Goal: Task Accomplishment & Management: Manage account settings

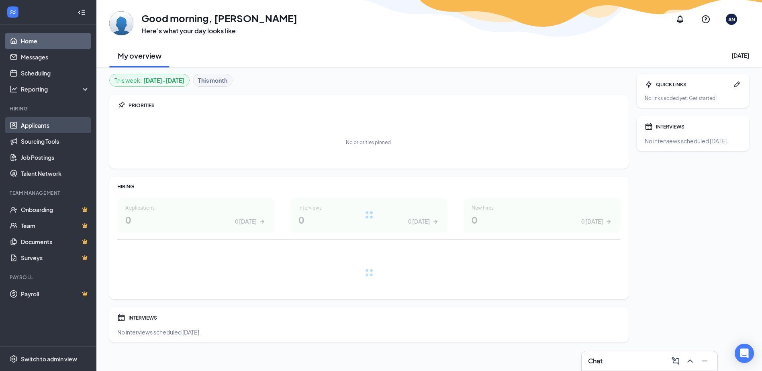
click at [45, 126] on link "Applicants" at bounding box center [55, 125] width 69 height 16
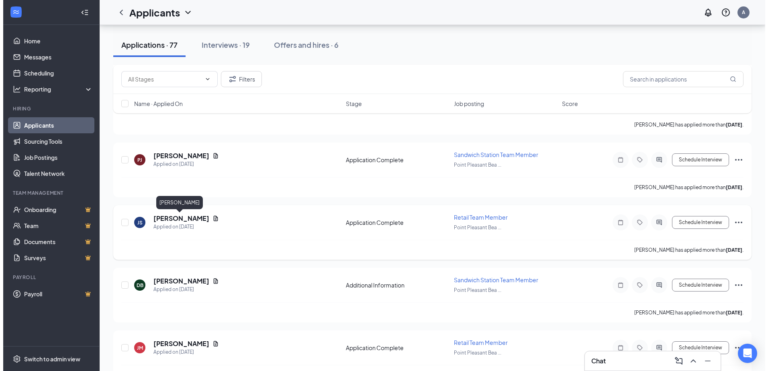
scroll to position [80, 0]
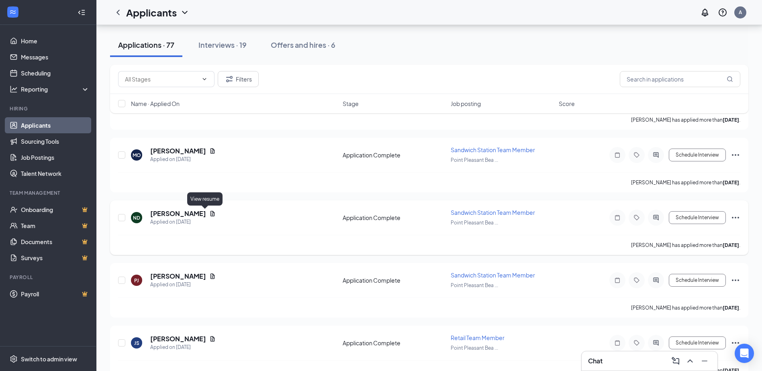
click at [210, 215] on icon "Document" at bounding box center [212, 213] width 4 height 5
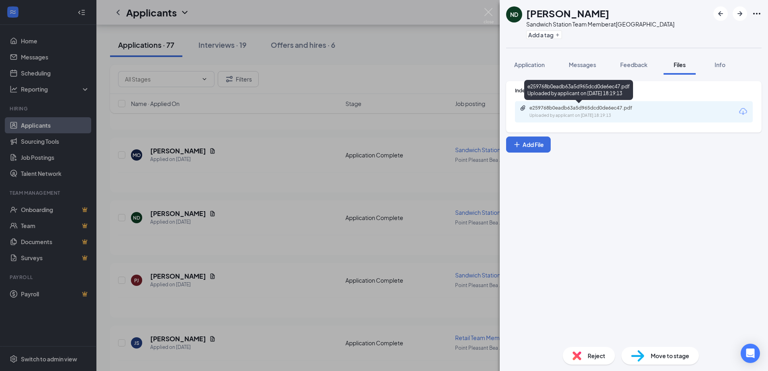
click at [626, 112] on div "Uploaded by applicant on Aug 22, 2025 at 18:19:13" at bounding box center [589, 115] width 120 height 6
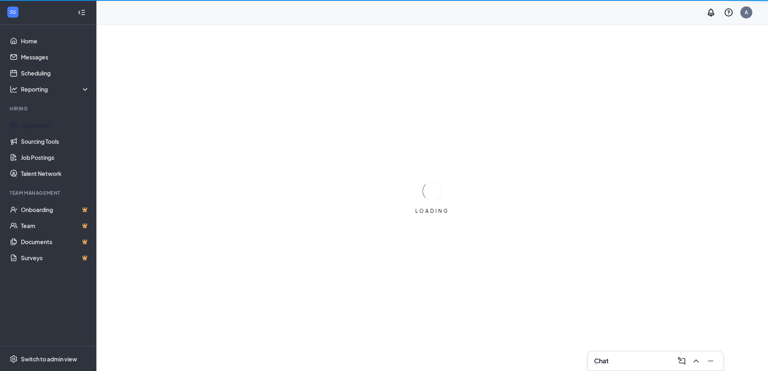
click at [21, 117] on ul "Applicants Sourcing Tools Job Postings Talent Network" at bounding box center [48, 149] width 96 height 64
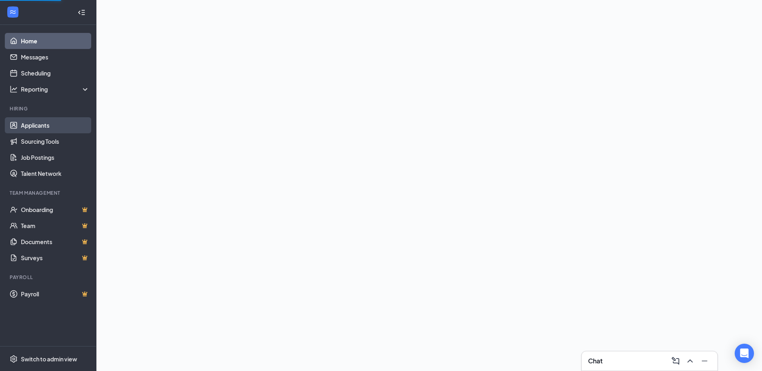
click at [24, 121] on link "Applicants" at bounding box center [55, 125] width 69 height 16
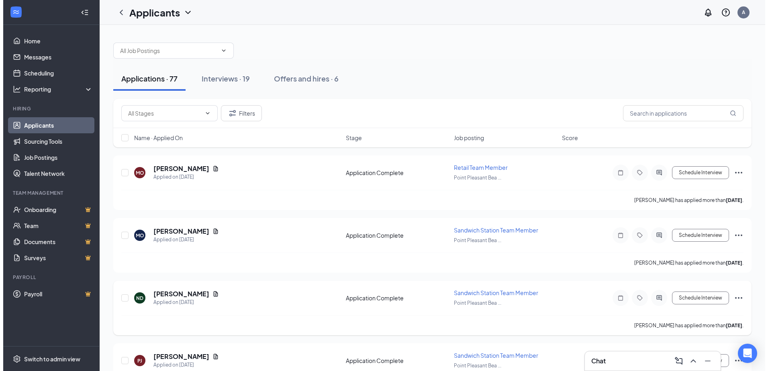
scroll to position [120, 0]
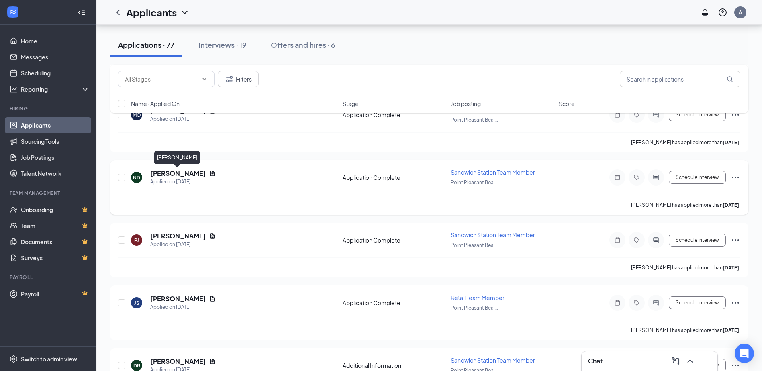
click at [168, 175] on h5 "[PERSON_NAME]" at bounding box center [178, 173] width 56 height 9
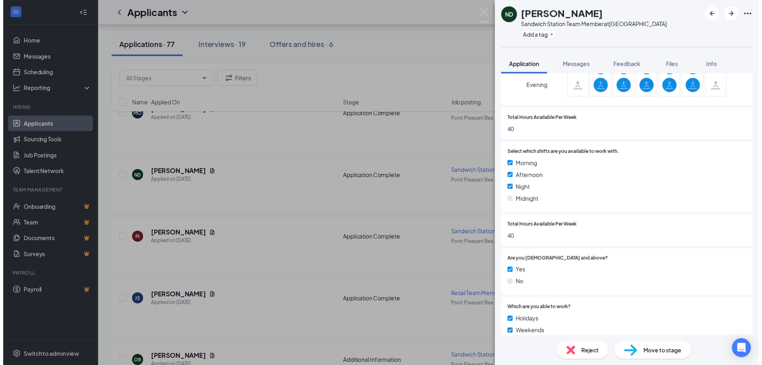
scroll to position [669, 0]
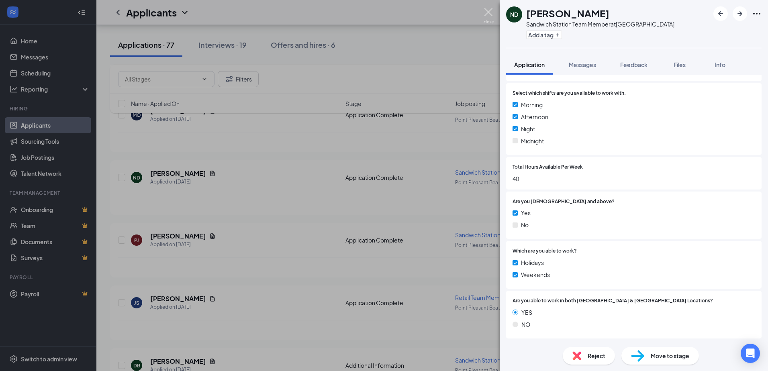
click at [488, 15] on img at bounding box center [488, 16] width 10 height 16
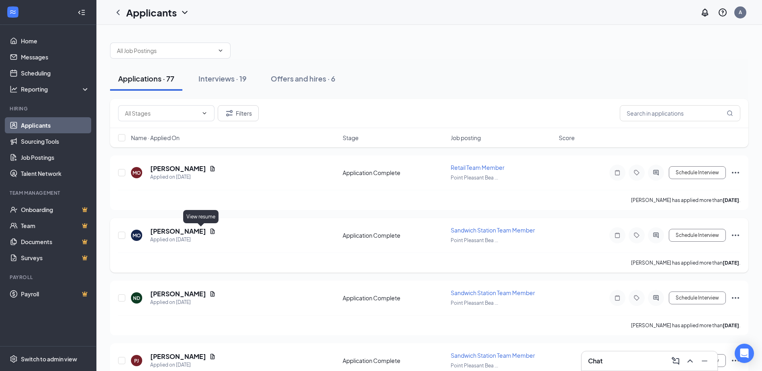
click at [209, 232] on icon "Document" at bounding box center [212, 231] width 6 height 6
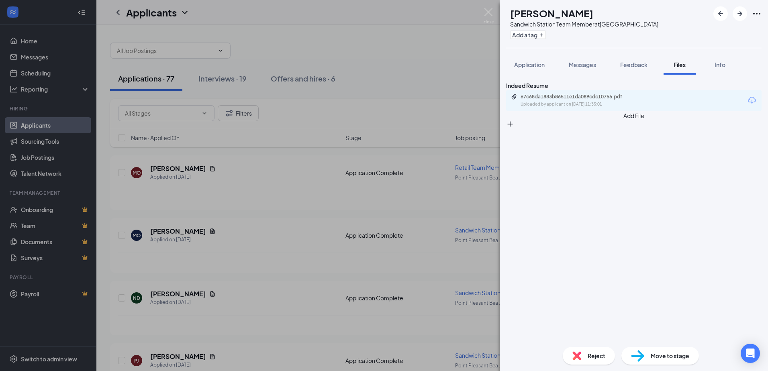
click at [630, 100] on div "67c68da1883b86511e1da089cdc10756.pdf" at bounding box center [576, 97] width 112 height 6
click at [201, 206] on div "MO Maura O'Brien Sandwich Station Team Member at Point Pleasant Beach Add a tag…" at bounding box center [384, 185] width 768 height 371
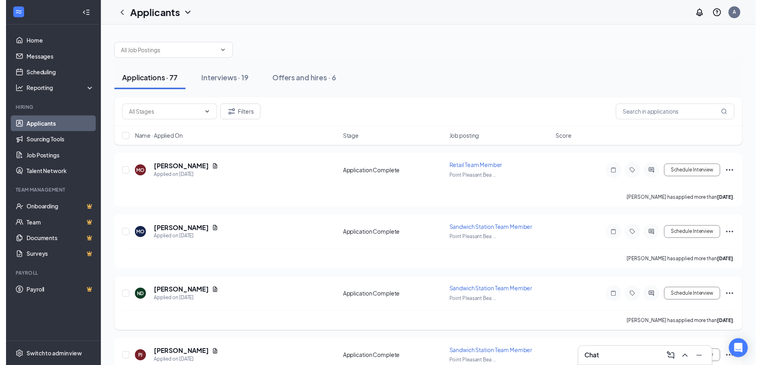
scroll to position [80, 0]
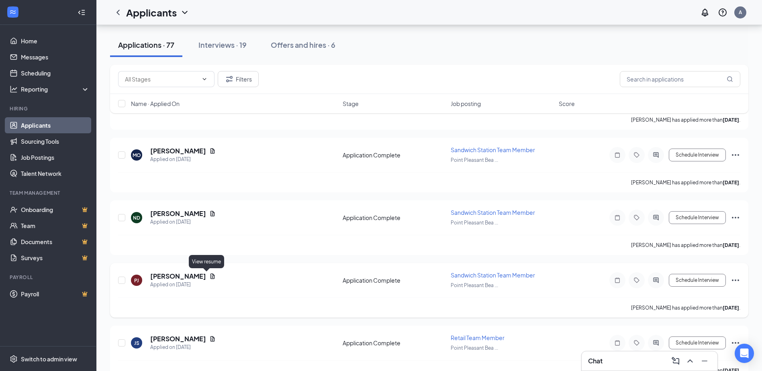
click at [209, 274] on icon "Document" at bounding box center [212, 276] width 6 height 6
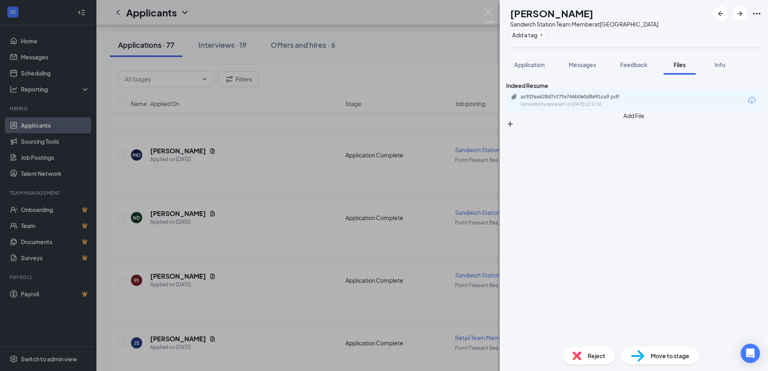
click at [651, 111] on div "ac92fea628d7cf7fe746b0e0d8691ca9.pdf Uploaded by applicant on Aug 22, 2025 at 1…" at bounding box center [633, 100] width 255 height 21
click at [606, 108] on div "ac92fea628d7cf7fe746b0e0d8691ca9.pdf Uploaded by applicant on Aug 22, 2025 at 1…" at bounding box center [576, 101] width 130 height 14
click at [374, 81] on div "PJ Priyanka Jaiswal Sandwich Station Team Member at Point Pleasant Beach Add a …" at bounding box center [384, 185] width 768 height 371
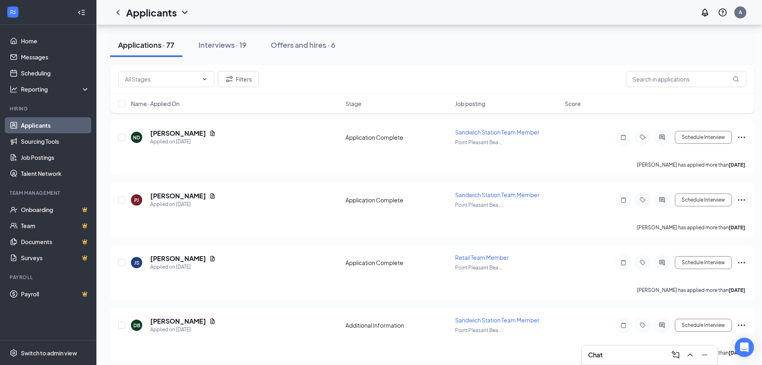
scroll to position [281, 0]
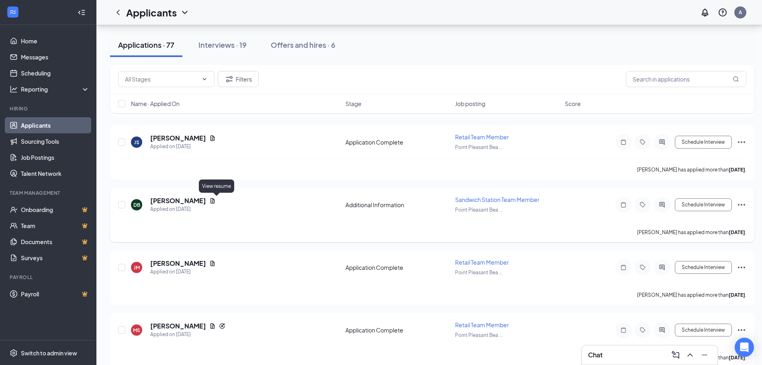
click at [215, 200] on icon "Document" at bounding box center [212, 200] width 4 height 5
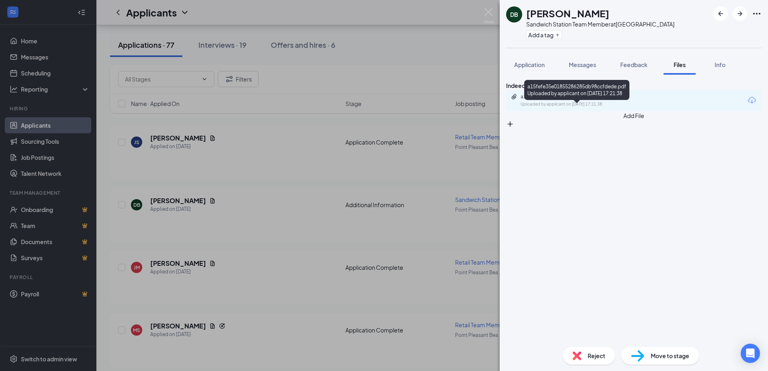
click at [604, 100] on div "a15fefe35e01855286285db98ccfdede.pdf" at bounding box center [576, 97] width 112 height 6
click at [386, 96] on div "DB DANIEL BECKFORD Sandwich Station Team Member at Point Pleasant Beach Add a t…" at bounding box center [384, 185] width 768 height 371
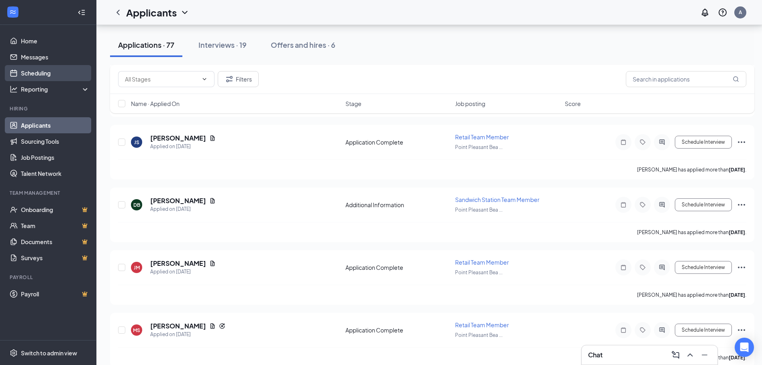
click at [45, 71] on link "Scheduling" at bounding box center [55, 73] width 69 height 16
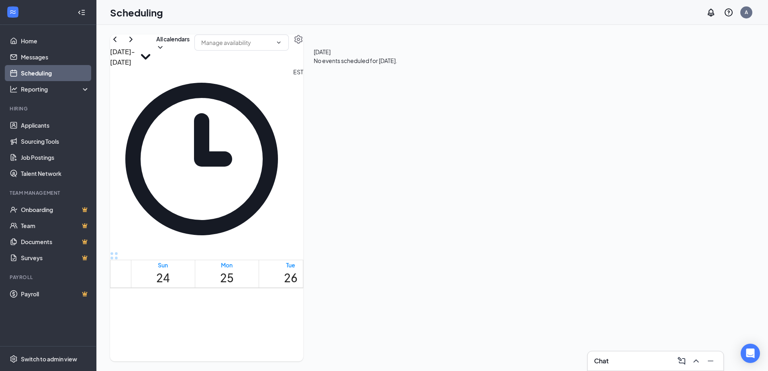
scroll to position [595, 0]
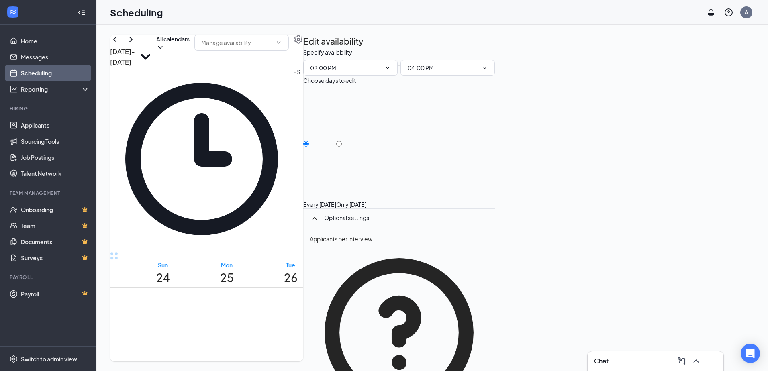
click at [366, 200] on div at bounding box center [351, 200] width 30 height 0
click at [342, 141] on input "Only Thursday, Aug 28" at bounding box center [339, 144] width 6 height 6
radio input "true"
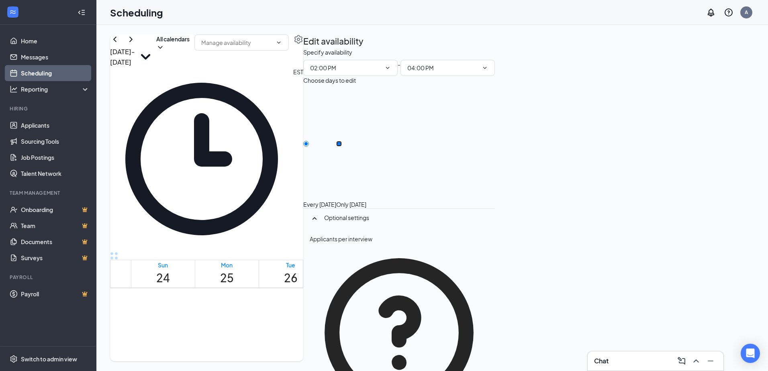
radio input "false"
click at [312, 49] on icon "TrashOutline" at bounding box center [307, 53] width 7 height 8
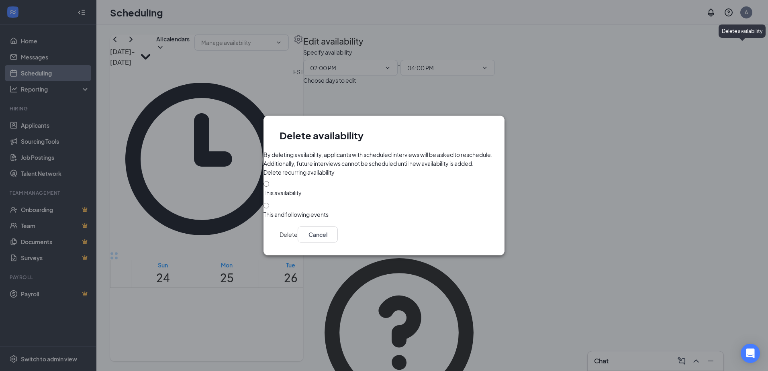
click at [286, 189] on div at bounding box center [383, 189] width 241 height 0
click at [283, 189] on div at bounding box center [383, 189] width 241 height 0
click at [285, 189] on div at bounding box center [383, 189] width 241 height 0
click at [269, 187] on input "This availability" at bounding box center [266, 184] width 6 height 6
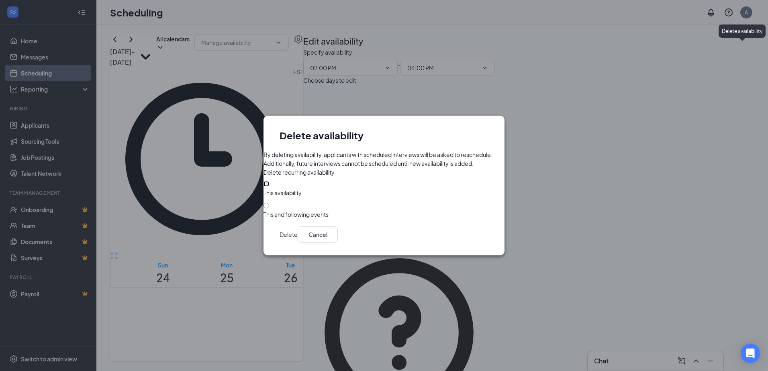
radio input "true"
click at [297, 242] on button "Delete" at bounding box center [288, 234] width 18 height 16
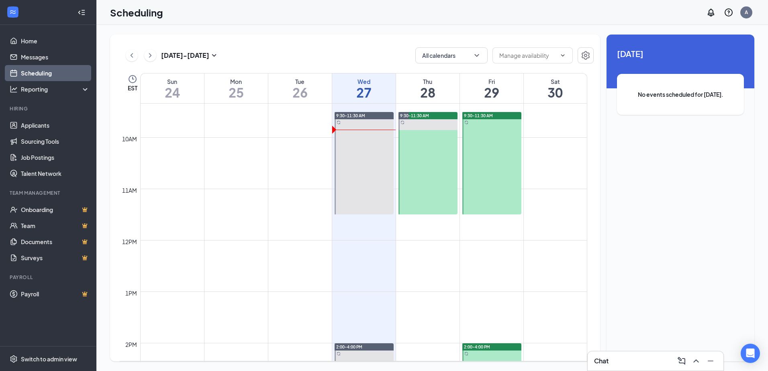
scroll to position [475, 0]
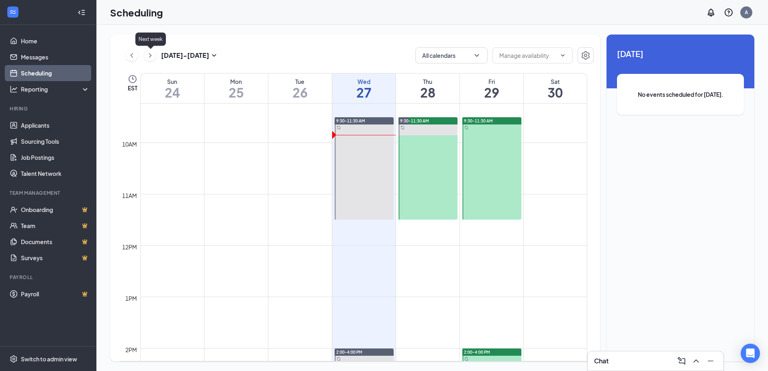
click at [149, 55] on icon "ChevronRight" at bounding box center [150, 56] width 8 height 10
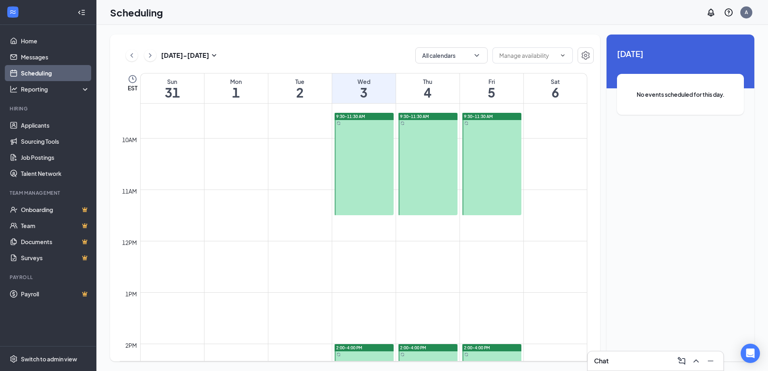
scroll to position [475, 0]
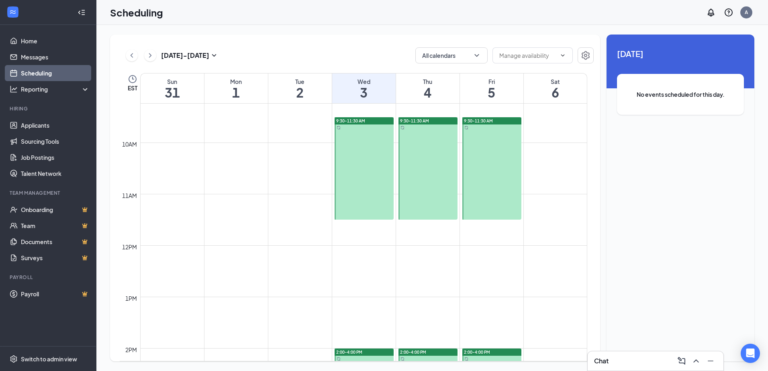
click at [127, 55] on button at bounding box center [132, 55] width 12 height 12
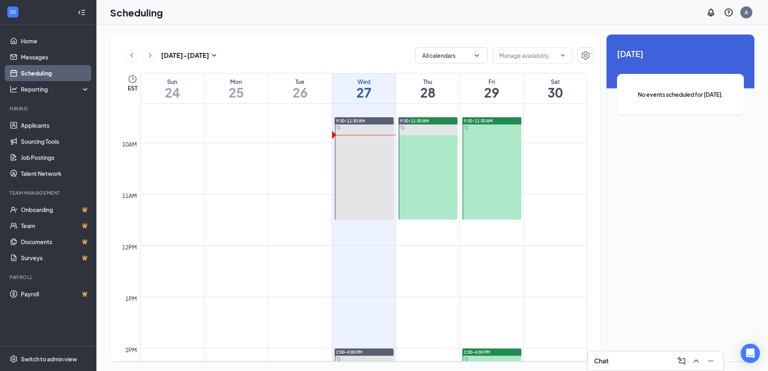
scroll to position [395, 0]
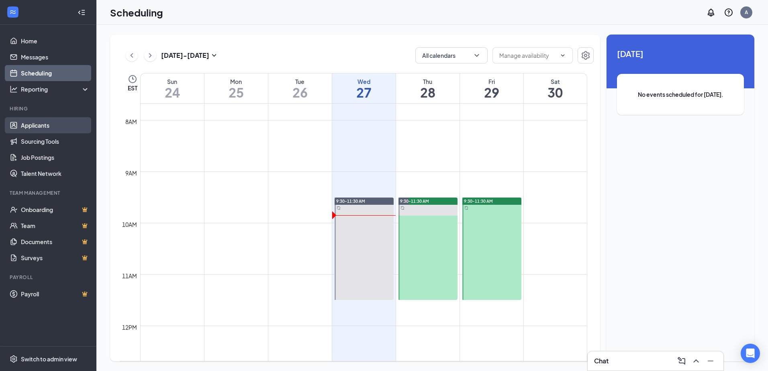
click at [55, 127] on link "Applicants" at bounding box center [55, 125] width 69 height 16
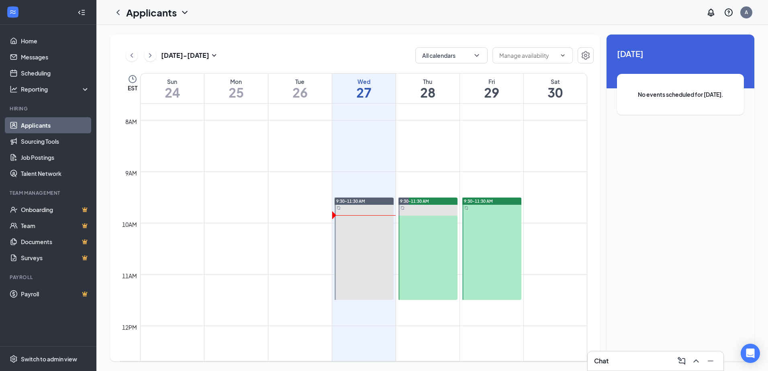
click at [32, 126] on link "Applicants" at bounding box center [55, 125] width 69 height 16
click at [32, 125] on link "Applicants" at bounding box center [55, 125] width 69 height 16
click at [41, 124] on link "Applicants" at bounding box center [55, 125] width 69 height 16
click at [40, 73] on link "Scheduling" at bounding box center [55, 73] width 69 height 16
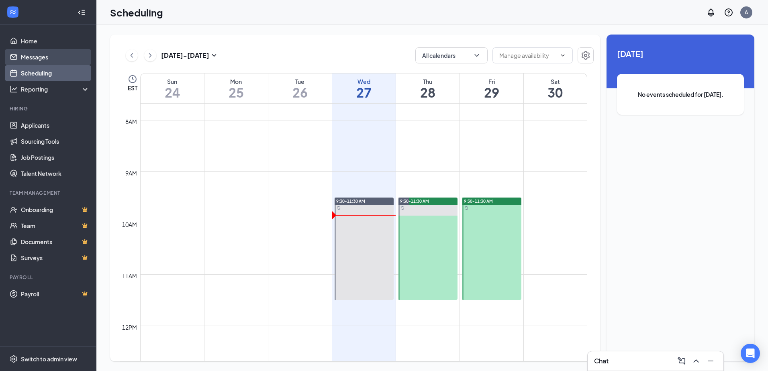
click at [43, 51] on link "Messages" at bounding box center [55, 57] width 69 height 16
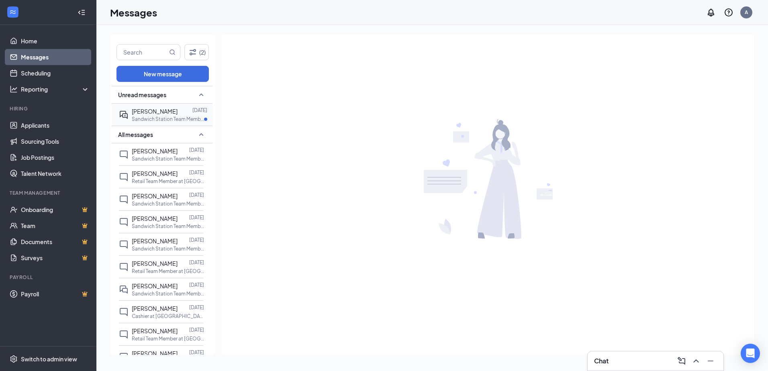
click at [154, 113] on span "[PERSON_NAME]" at bounding box center [155, 111] width 46 height 7
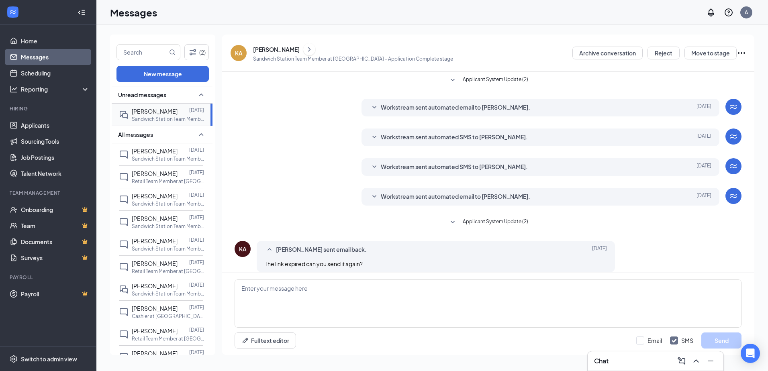
scroll to position [8, 0]
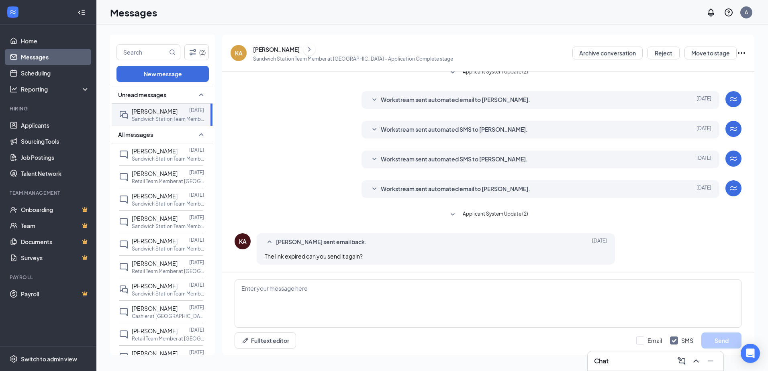
click at [475, 191] on span "Workstream sent automated email to [PERSON_NAME]." at bounding box center [455, 189] width 149 height 10
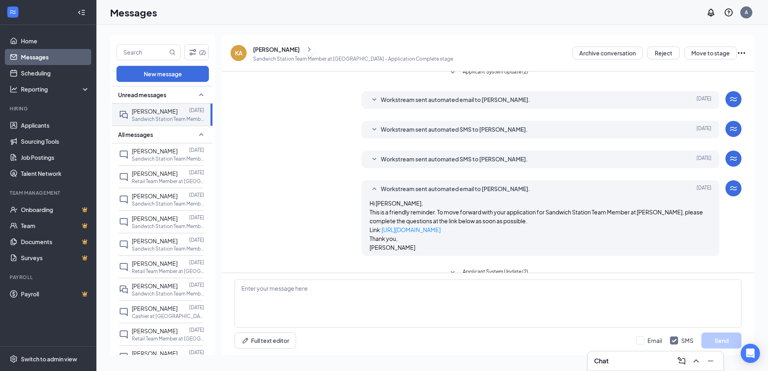
click at [281, 50] on div "[PERSON_NAME]" at bounding box center [276, 49] width 47 height 8
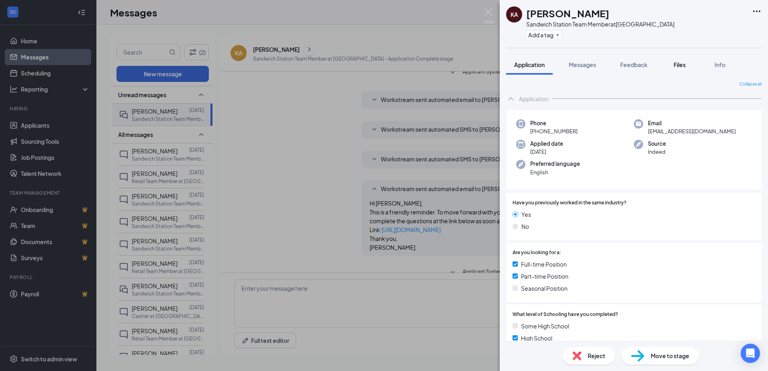
click at [685, 61] on span "Files" at bounding box center [679, 64] width 12 height 7
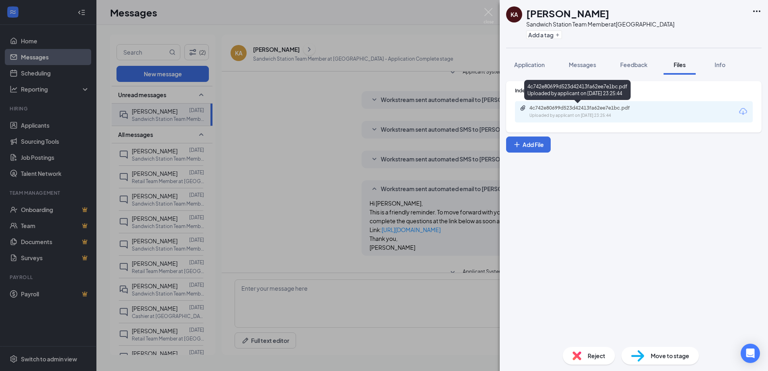
click at [627, 110] on div "4c742e80699d523d42413fa62ee7e1bc.pdf" at bounding box center [585, 108] width 112 height 6
click at [532, 58] on button "Application" at bounding box center [529, 65] width 47 height 20
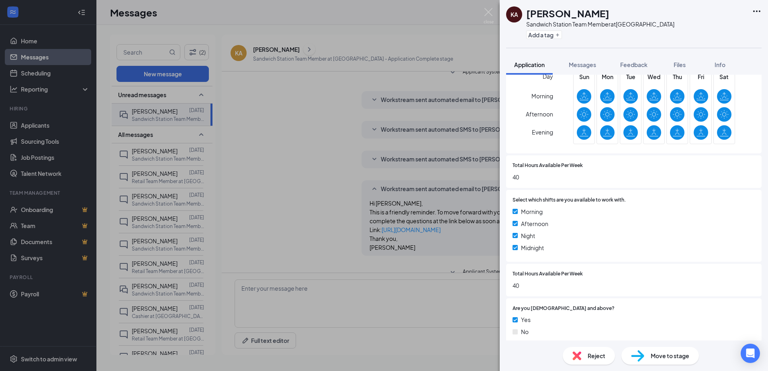
scroll to position [669, 0]
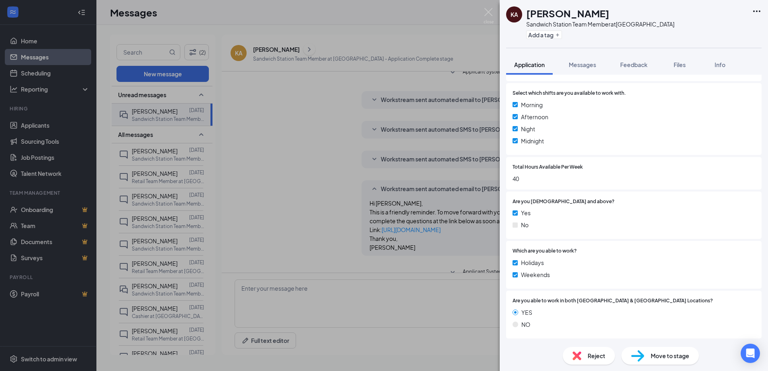
click at [666, 361] on div "Move to stage" at bounding box center [659, 356] width 77 height 18
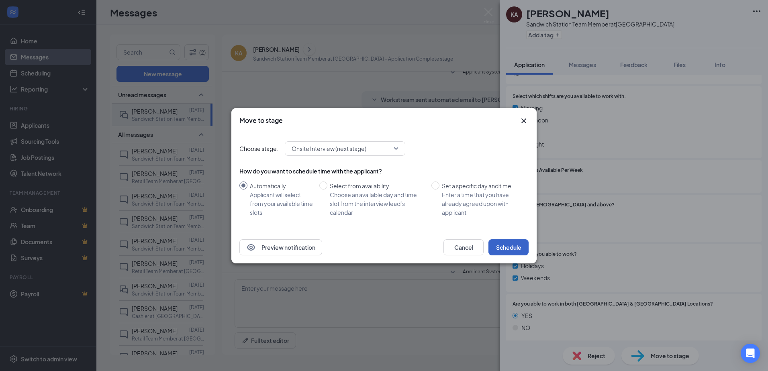
click at [517, 249] on button "Schedule" at bounding box center [508, 247] width 40 height 16
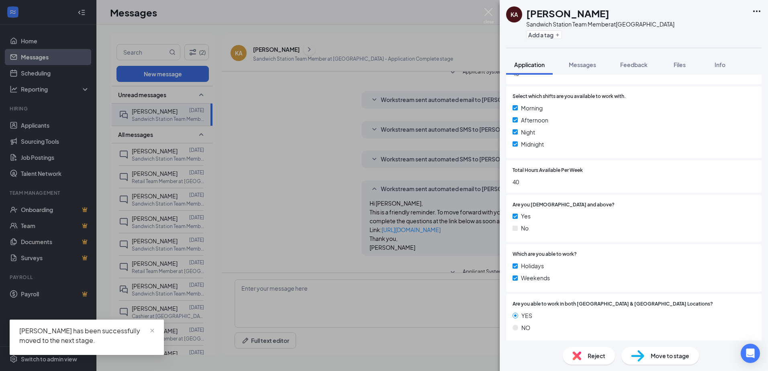
click at [268, 220] on div "KA [PERSON_NAME] Sandwich Station Team Member at [GEOGRAPHIC_DATA] Add a tag Ap…" at bounding box center [384, 185] width 768 height 371
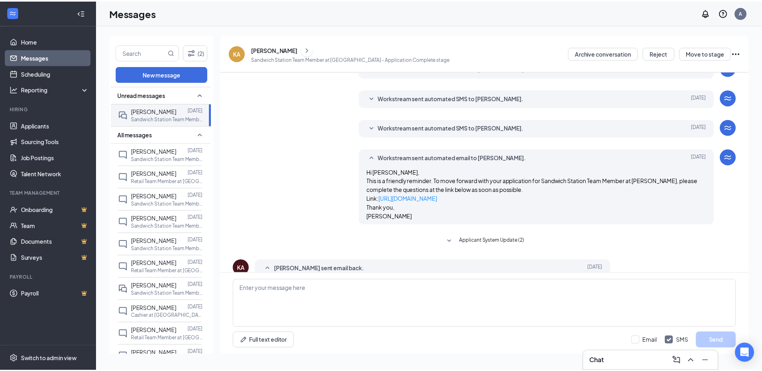
scroll to position [65, 0]
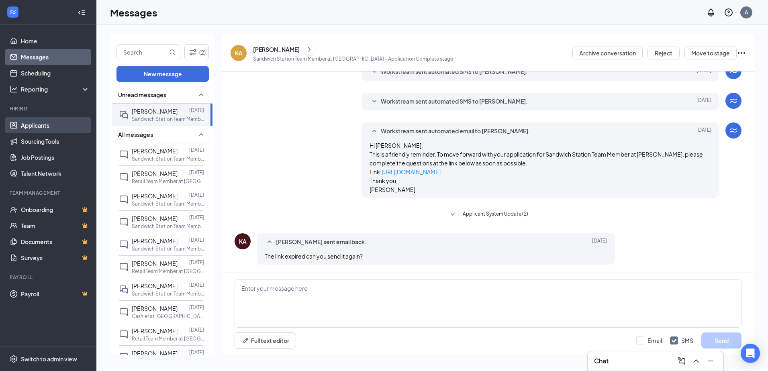
click at [44, 122] on link "Applicants" at bounding box center [55, 125] width 69 height 16
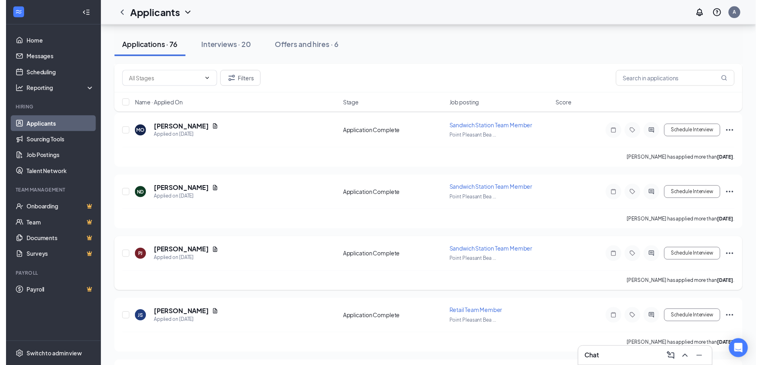
scroll to position [120, 0]
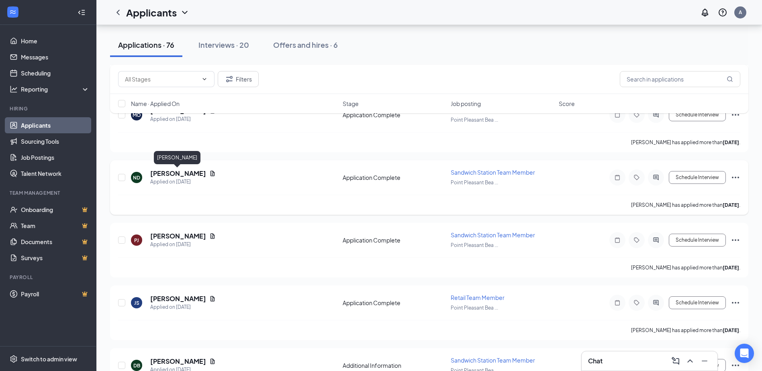
click at [197, 175] on h5 "[PERSON_NAME]" at bounding box center [178, 173] width 56 height 9
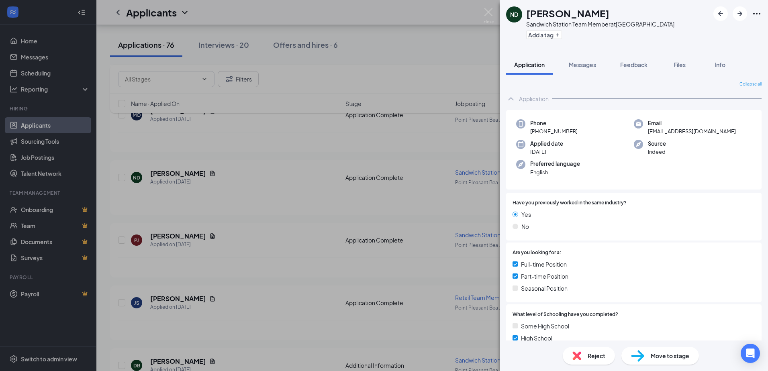
click at [661, 359] on span "Move to stage" at bounding box center [669, 355] width 39 height 9
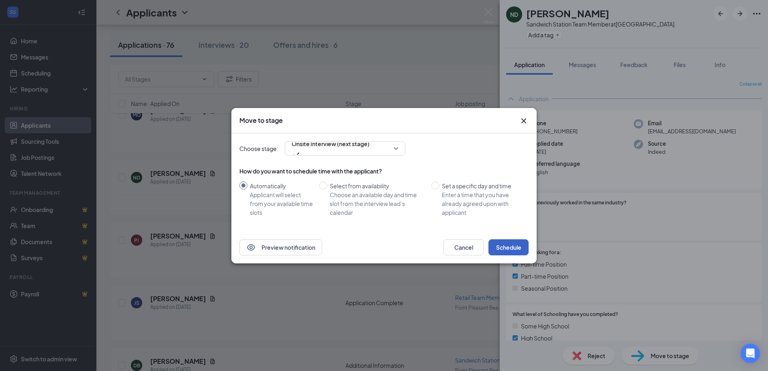
click at [500, 253] on button "Schedule" at bounding box center [508, 247] width 40 height 16
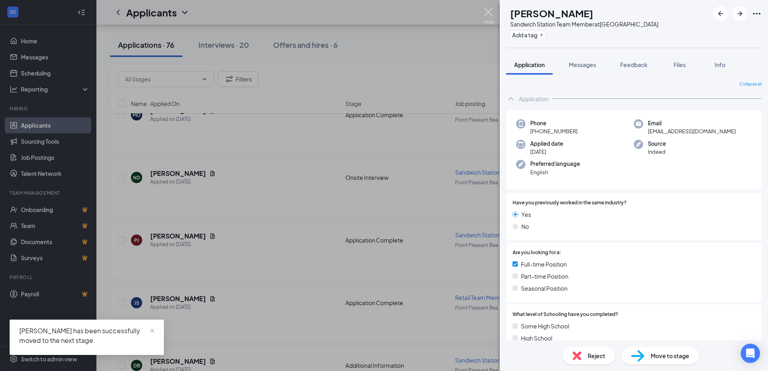
click at [488, 14] on img at bounding box center [488, 16] width 10 height 16
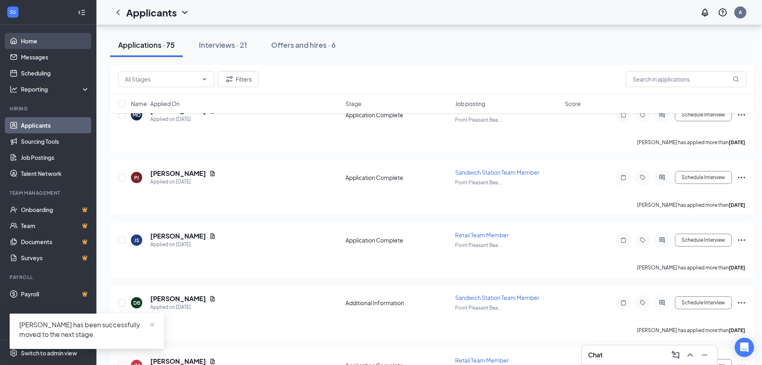
click at [38, 43] on link "Home" at bounding box center [55, 41] width 69 height 16
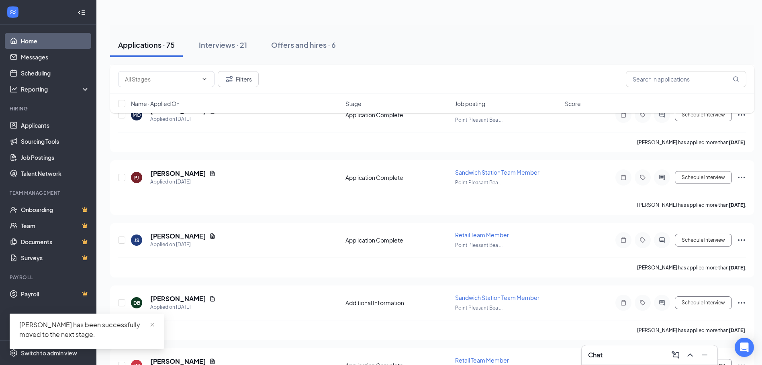
click at [39, 42] on link "Home" at bounding box center [55, 41] width 69 height 16
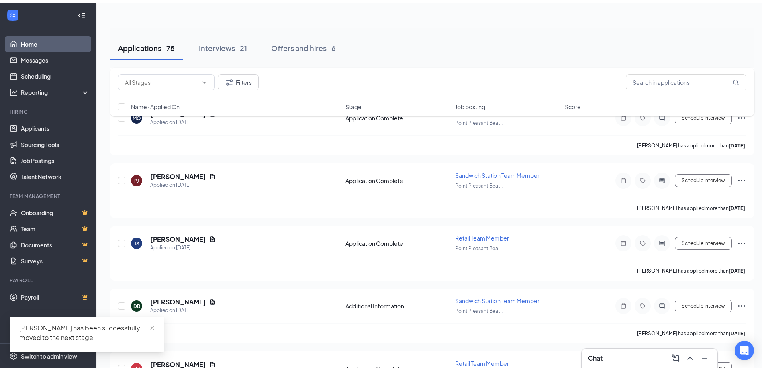
scroll to position [4, 0]
